Goal: Information Seeking & Learning: Learn about a topic

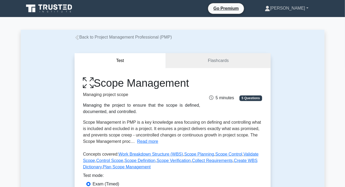
click at [293, 5] on link "[PERSON_NAME]" at bounding box center [286, 8] width 69 height 11
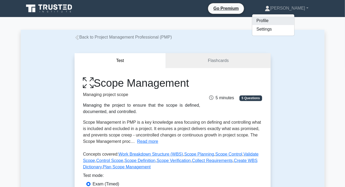
click at [280, 21] on link "Profile" at bounding box center [274, 21] width 42 height 9
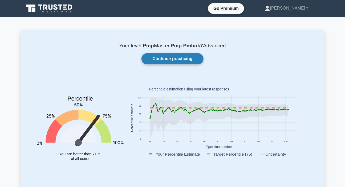
click at [174, 58] on link "Continue practicing" at bounding box center [173, 58] width 62 height 11
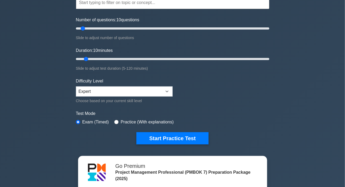
scroll to position [97, 0]
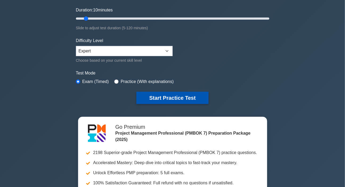
click at [163, 95] on button "Start Practice Test" at bounding box center [173, 98] width 72 height 12
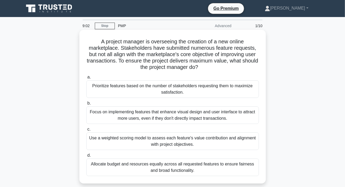
click at [144, 140] on div "Use a weighted scoring model to assess each feature's value contribution and al…" at bounding box center [172, 142] width 173 height 18
click at [86, 131] on input "c. Use a weighted scoring model to assess each feature's value contribution and…" at bounding box center [86, 129] width 0 height 3
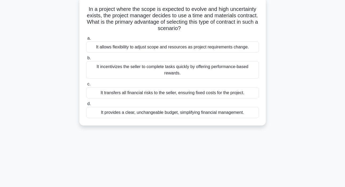
scroll to position [24, 0]
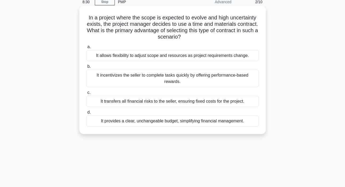
click at [194, 56] on div "It allows flexibility to adjust scope and resources as project requirements cha…" at bounding box center [172, 55] width 173 height 11
click at [86, 49] on input "a. It allows flexibility to adjust scope and resources as project requirements …" at bounding box center [86, 46] width 0 height 3
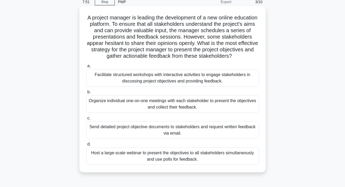
click at [143, 79] on div "Facilitate structured workshops with interactive activities to engage stakehold…" at bounding box center [172, 78] width 173 height 18
click at [86, 68] on input "a. Facilitate structured workshops with interactive activities to engage stakeh…" at bounding box center [86, 66] width 0 height 3
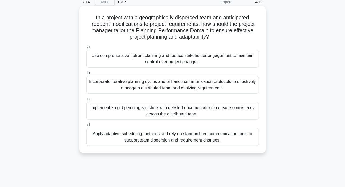
click at [166, 90] on div "Incorporate iterative planning cycles and enhance communication protocols to ef…" at bounding box center [172, 85] width 173 height 18
click at [86, 75] on input "b. Incorporate iterative planning cycles and enhance communication protocols to…" at bounding box center [86, 72] width 0 height 3
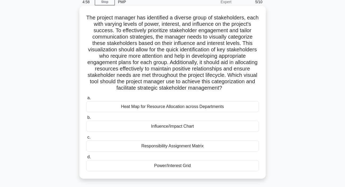
click at [183, 127] on div "Influence/Impact Chart" at bounding box center [172, 126] width 173 height 11
click at [86, 120] on input "b. Influence/Impact Chart" at bounding box center [86, 117] width 0 height 3
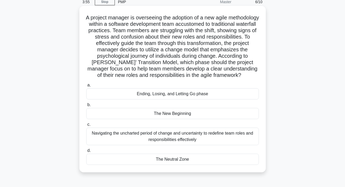
click at [168, 119] on div "The New Beginning" at bounding box center [172, 113] width 173 height 11
click at [86, 107] on input "b. The New Beginning" at bounding box center [86, 104] width 0 height 3
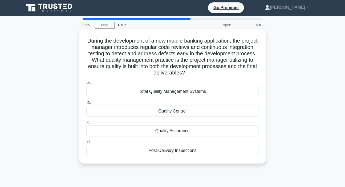
scroll to position [0, 0]
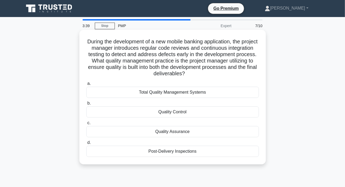
click at [171, 135] on div "Quality Assurance" at bounding box center [172, 131] width 173 height 11
click at [86, 125] on input "c. Quality Assurance" at bounding box center [86, 123] width 0 height 3
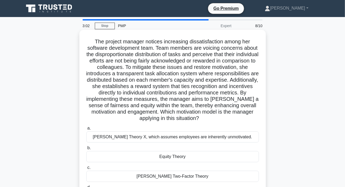
scroll to position [24, 0]
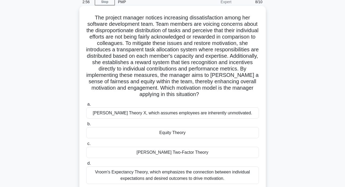
click at [171, 133] on div "Equity Theory" at bounding box center [172, 132] width 173 height 11
click at [86, 126] on input "b. Equity Theory" at bounding box center [86, 124] width 0 height 3
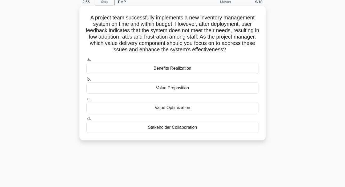
scroll to position [0, 0]
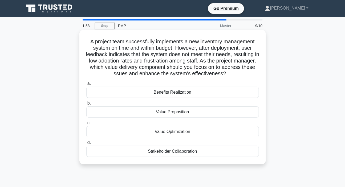
click at [176, 134] on div "Value Optimization" at bounding box center [172, 131] width 173 height 11
click at [86, 125] on input "c. Value Optimization" at bounding box center [86, 123] width 0 height 3
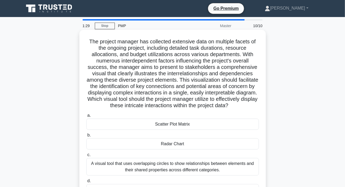
scroll to position [24, 0]
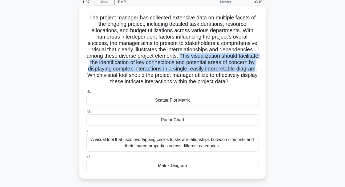
drag, startPoint x: 190, startPoint y: 55, endPoint x: 143, endPoint y: 77, distance: 52.0
click at [143, 77] on h5 "The project manager has collected extensive data on multiple facets of the ongo…" at bounding box center [173, 49] width 174 height 71
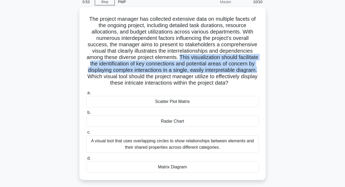
click at [301, 60] on div "The project manager has collected extensive data on multiple facets of the ongo…" at bounding box center [173, 97] width 304 height 180
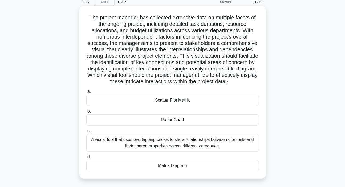
click at [174, 126] on div "Radar Chart" at bounding box center [172, 120] width 173 height 11
click at [86, 113] on input "b. Radar Chart" at bounding box center [86, 111] width 0 height 3
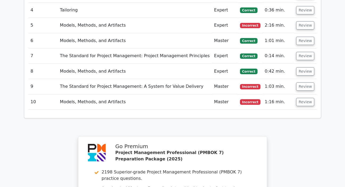
scroll to position [655, 0]
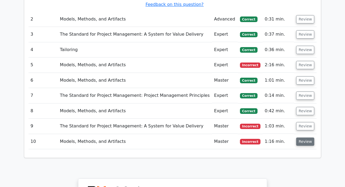
click at [304, 138] on button "Review" at bounding box center [306, 142] width 18 height 8
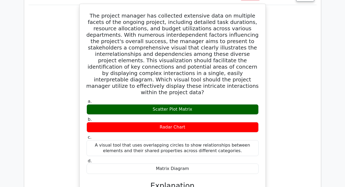
scroll to position [727, 0]
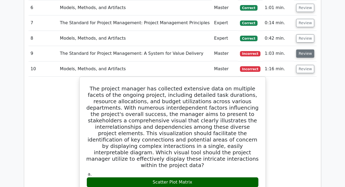
click at [304, 50] on button "Review" at bounding box center [306, 54] width 18 height 8
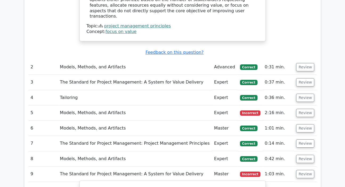
scroll to position [606, 0]
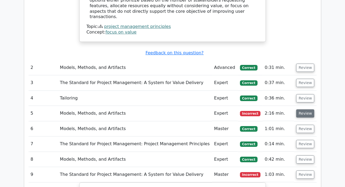
click at [305, 110] on button "Review" at bounding box center [306, 114] width 18 height 8
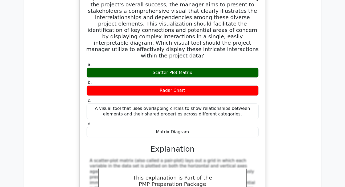
scroll to position [1382, 0]
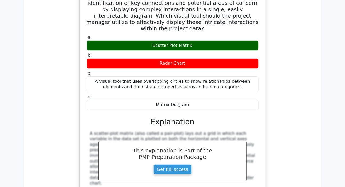
drag, startPoint x: 90, startPoint y: 76, endPoint x: 92, endPoint y: 122, distance: 46.2
click at [93, 131] on div "A scatter-plot matrix (also called a pair-plot) lays out a grid in which each v…" at bounding box center [173, 168] width 172 height 75
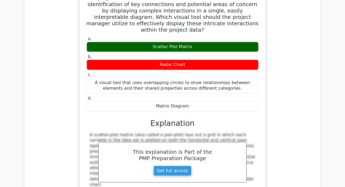
click at [291, 92] on div "The project manager has collected extensive data on multiple facets of the ongo…" at bounding box center [173, 80] width 289 height 279
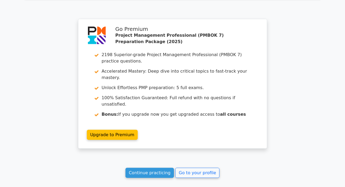
scroll to position [1625, 0]
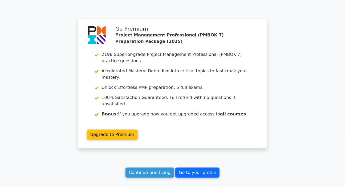
click at [192, 168] on link "Go to your profile" at bounding box center [197, 173] width 44 height 10
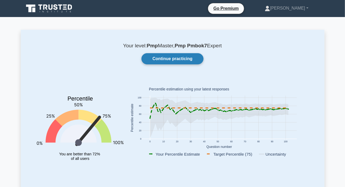
click at [174, 60] on link "Continue practicing" at bounding box center [173, 58] width 62 height 11
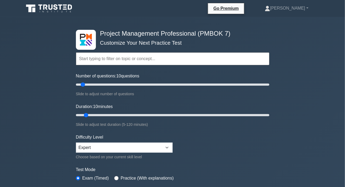
scroll to position [73, 0]
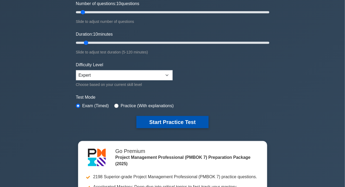
click at [157, 120] on button "Start Practice Test" at bounding box center [173, 122] width 72 height 12
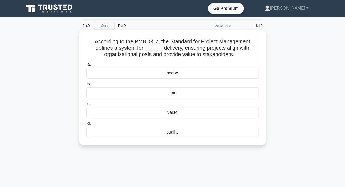
click at [175, 113] on div "value" at bounding box center [172, 112] width 173 height 11
click at [86, 106] on input "c. value" at bounding box center [86, 103] width 0 height 3
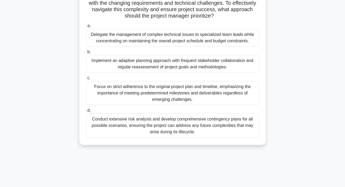
scroll to position [97, 0]
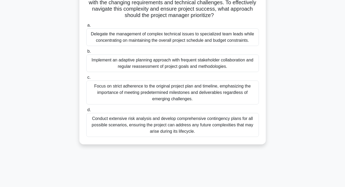
click at [154, 62] on div "Implement an adaptive planning approach with frequent stakeholder collaboration…" at bounding box center [172, 64] width 173 height 18
click at [86, 53] on input "b. Implement an adaptive planning approach with frequent stakeholder collaborat…" at bounding box center [86, 51] width 0 height 3
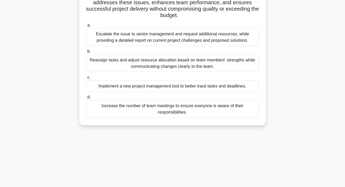
click at [153, 109] on div "Increase the number of team meetings to ensure everyone is aware of their respo…" at bounding box center [172, 110] width 173 height 18
click at [86, 99] on input "d. Increase the number of team meetings to ensure everyone is aware of their re…" at bounding box center [86, 97] width 0 height 3
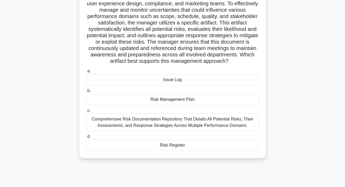
scroll to position [48, 0]
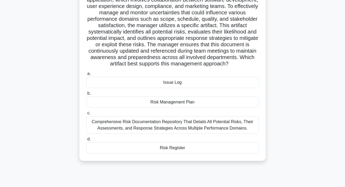
click at [166, 151] on div "Risk Register" at bounding box center [172, 148] width 173 height 11
click at [86, 141] on input "d. Risk Register" at bounding box center [86, 139] width 0 height 3
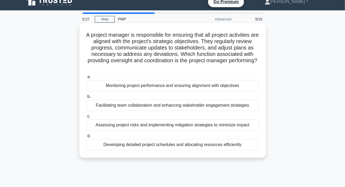
scroll to position [0, 0]
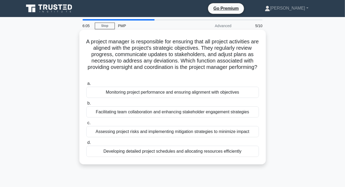
click at [133, 115] on div "Facilitating team collaboration and enhancing stakeholder engagement strategies" at bounding box center [172, 112] width 173 height 11
click at [86, 105] on input "b. Facilitating team collaboration and enhancing stakeholder engagement strateg…" at bounding box center [86, 103] width 0 height 3
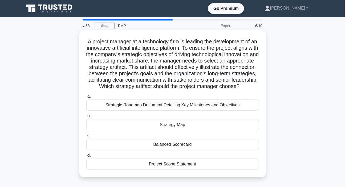
click at [146, 111] on div "Strategic Roadmap Document Detailing Key Milestones and Objectives" at bounding box center [172, 105] width 173 height 11
click at [86, 98] on input "a. Strategic Roadmap Document Detailing Key Milestones and Objectives" at bounding box center [86, 96] width 0 height 3
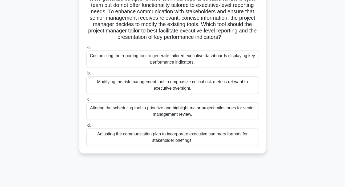
scroll to position [76, 0]
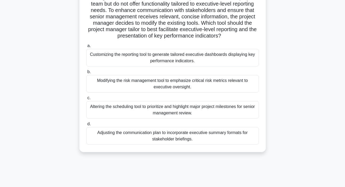
click at [180, 67] on div "Customizing the reporting tool to generate tailored executive dashboards displa…" at bounding box center [172, 58] width 173 height 18
click at [86, 48] on input "a. Customizing the reporting tool to generate tailored executive dashboards dis…" at bounding box center [86, 45] width 0 height 3
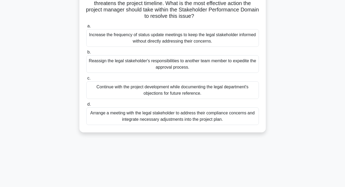
scroll to position [73, 0]
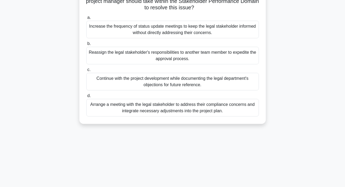
click at [188, 108] on div "Arrange a meeting with the legal stakeholder to address their compliance concer…" at bounding box center [172, 108] width 173 height 18
click at [86, 98] on input "d. Arrange a meeting with the legal stakeholder to address their compliance con…" at bounding box center [86, 95] width 0 height 3
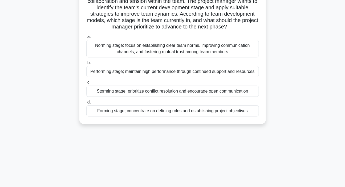
click at [141, 93] on div "Storming stage; prioritize conflict resolution and encourage open communication" at bounding box center [172, 91] width 173 height 11
click at [86, 85] on input "c. Storming stage; prioritize conflict resolution and encourage open communicat…" at bounding box center [86, 82] width 0 height 3
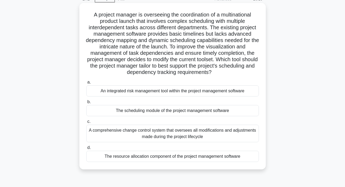
scroll to position [24, 0]
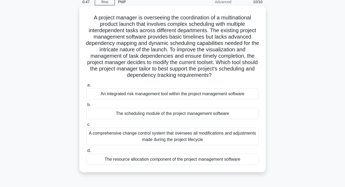
click at [195, 117] on div "The scheduling module of the project management software" at bounding box center [172, 113] width 173 height 11
click at [86, 107] on input "b. The scheduling module of the project management software" at bounding box center [86, 104] width 0 height 3
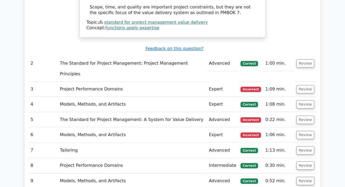
scroll to position [582, 0]
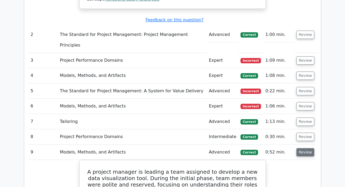
scroll to position [606, 0]
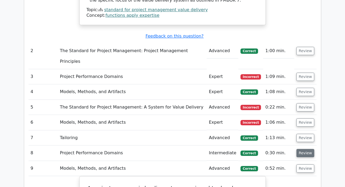
click at [304, 149] on button "Review" at bounding box center [306, 153] width 18 height 8
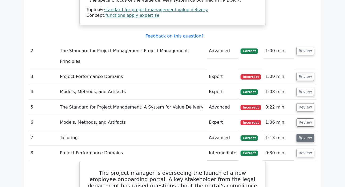
click at [305, 134] on button "Review" at bounding box center [306, 138] width 18 height 8
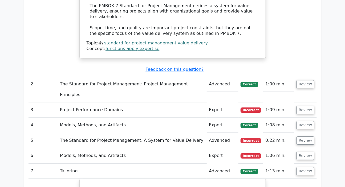
scroll to position [557, 0]
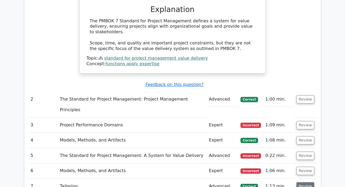
click at [303, 183] on button "Review" at bounding box center [306, 187] width 18 height 8
click at [303, 167] on button "Review" at bounding box center [306, 171] width 18 height 8
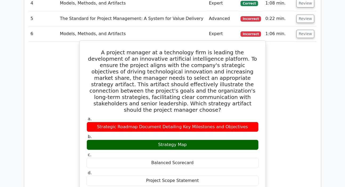
scroll to position [703, 0]
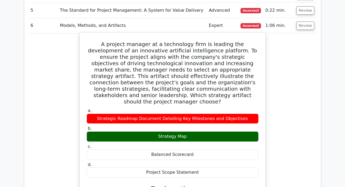
drag, startPoint x: 90, startPoint y: 147, endPoint x: 82, endPoint y: 182, distance: 35.7
click at [82, 182] on div "A project manager at a technology firm is leading the development of an innovat…" at bounding box center [173, 156] width 182 height 243
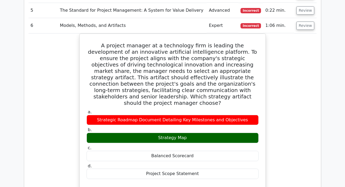
click at [288, 88] on div "A project manager at a technology firm is leading the development of an innovat…" at bounding box center [173, 161] width 289 height 254
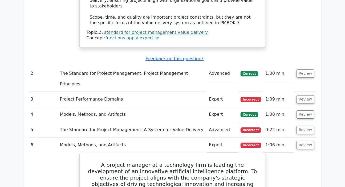
scroll to position [582, 0]
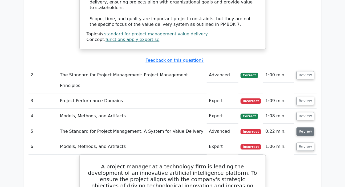
click at [308, 128] on button "Review" at bounding box center [306, 132] width 18 height 8
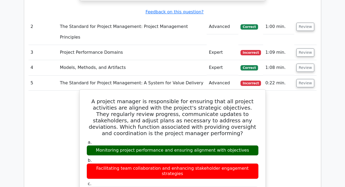
scroll to position [533, 0]
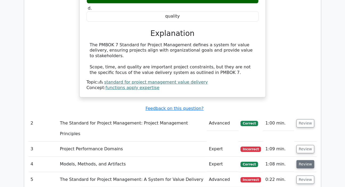
click at [303, 161] on button "Review" at bounding box center [306, 165] width 18 height 8
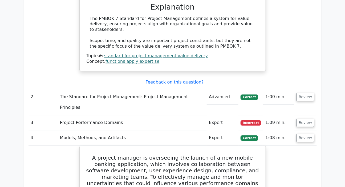
scroll to position [557, 0]
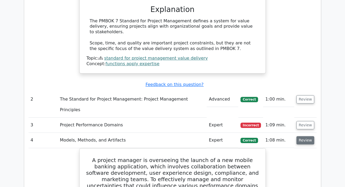
click at [309, 137] on button "Review" at bounding box center [306, 141] width 18 height 8
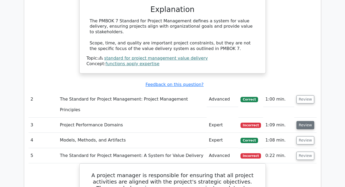
click at [299, 121] on button "Review" at bounding box center [306, 125] width 18 height 8
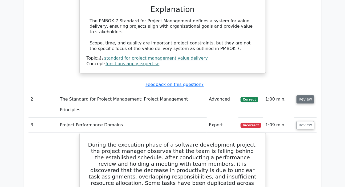
click at [307, 95] on button "Review" at bounding box center [306, 99] width 18 height 8
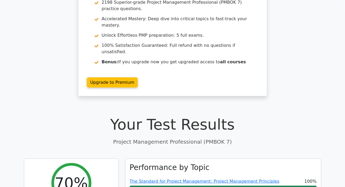
scroll to position [0, 0]
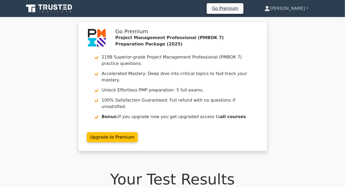
click at [298, 10] on link "[PERSON_NAME]" at bounding box center [287, 8] width 70 height 11
click at [289, 20] on link "Profile" at bounding box center [273, 21] width 42 height 9
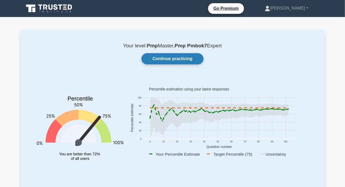
click at [190, 57] on link "Continue practicing" at bounding box center [173, 58] width 62 height 11
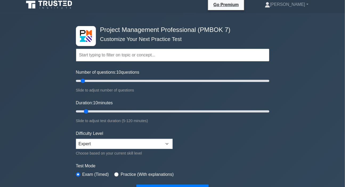
scroll to position [73, 0]
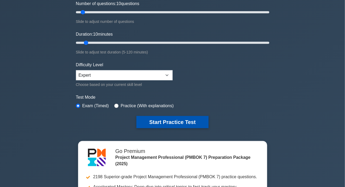
click at [174, 124] on button "Start Practice Test" at bounding box center [173, 122] width 72 height 12
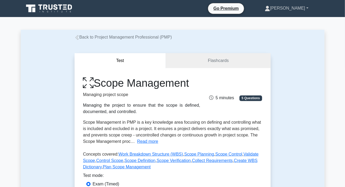
click at [290, 10] on link "[PERSON_NAME]" at bounding box center [286, 8] width 69 height 11
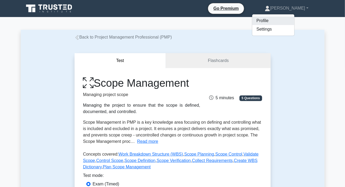
click at [273, 22] on link "Profile" at bounding box center [274, 21] width 42 height 9
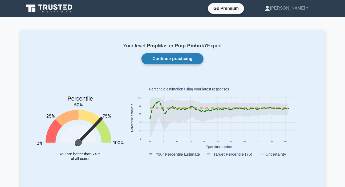
click at [173, 59] on link "Continue practicing" at bounding box center [173, 58] width 62 height 11
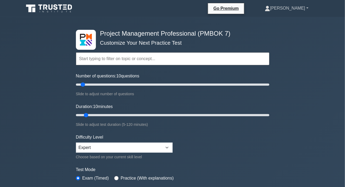
click at [291, 9] on link "[PERSON_NAME]" at bounding box center [286, 8] width 69 height 11
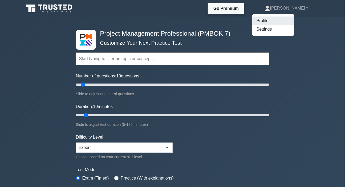
click at [283, 20] on link "Profile" at bounding box center [274, 21] width 42 height 9
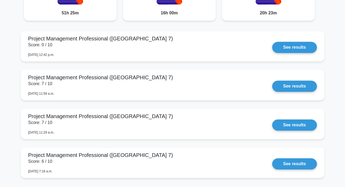
scroll to position [436, 0]
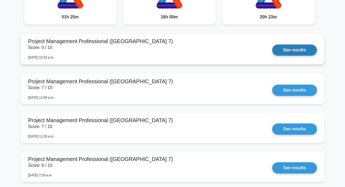
click at [292, 51] on link "See results" at bounding box center [295, 50] width 45 height 11
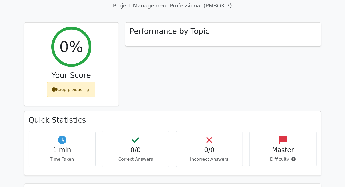
scroll to position [194, 0]
